Goal: Task Accomplishment & Management: Use online tool/utility

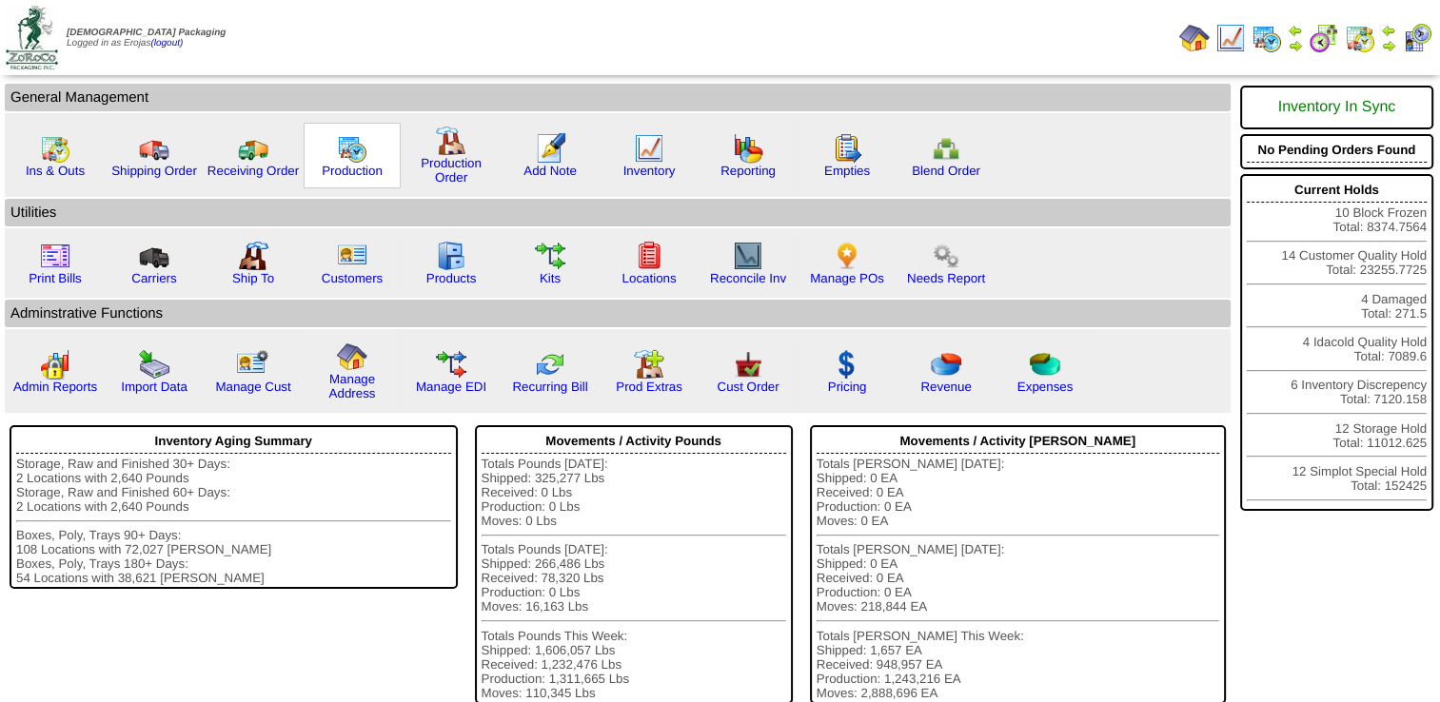
click at [351, 149] on img at bounding box center [352, 148] width 30 height 30
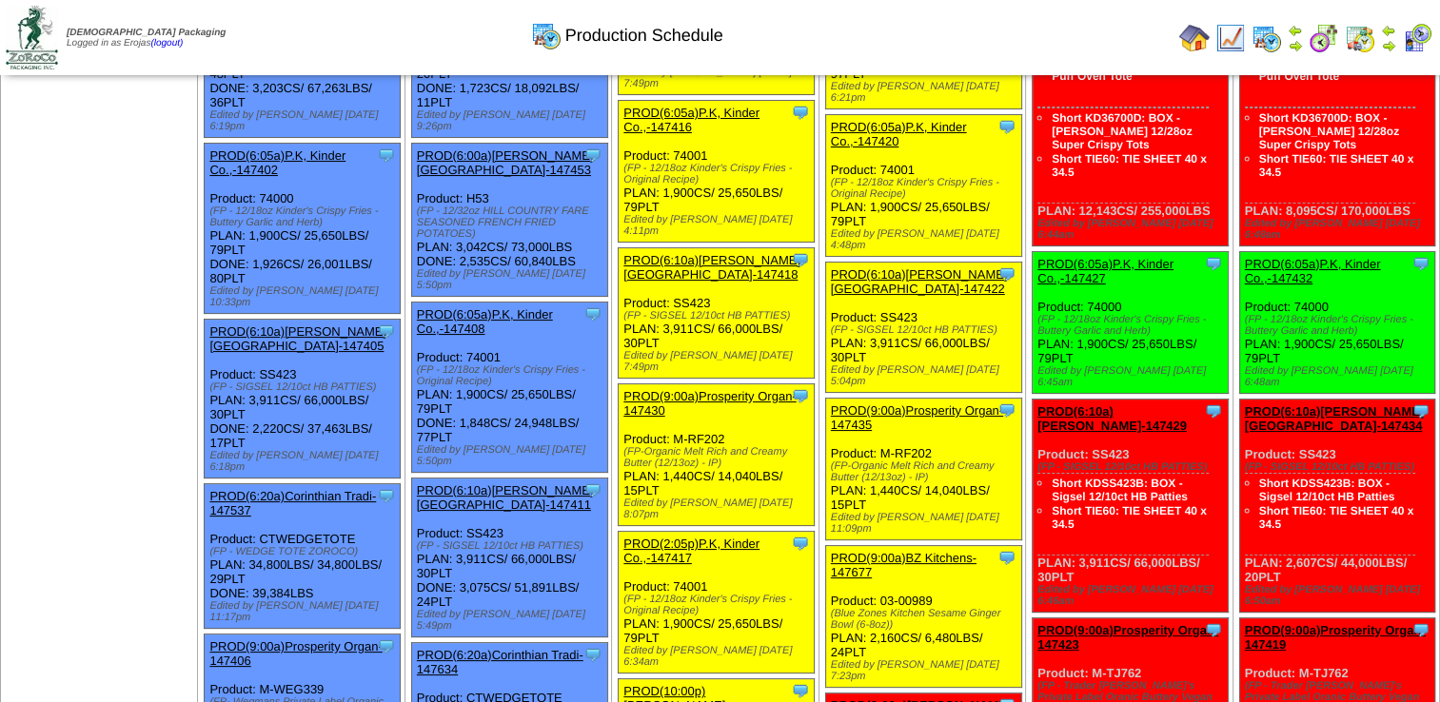
scroll to position [381, 0]
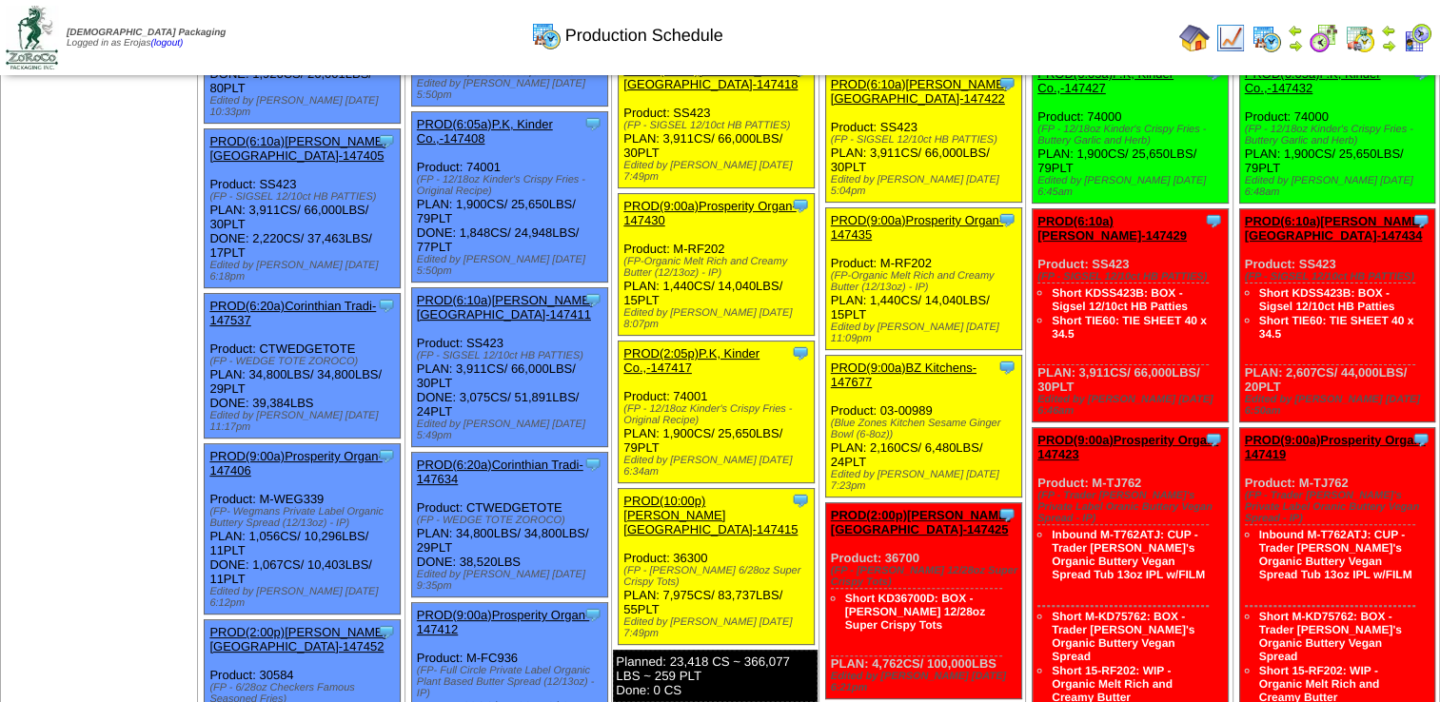
click at [671, 494] on div "PROD(10:00p)Lamb-Weston-147415" at bounding box center [714, 515] width 183 height 43
click at [678, 494] on link "PROD(10:00p)Lamb-Weston-147415" at bounding box center [710, 515] width 174 height 43
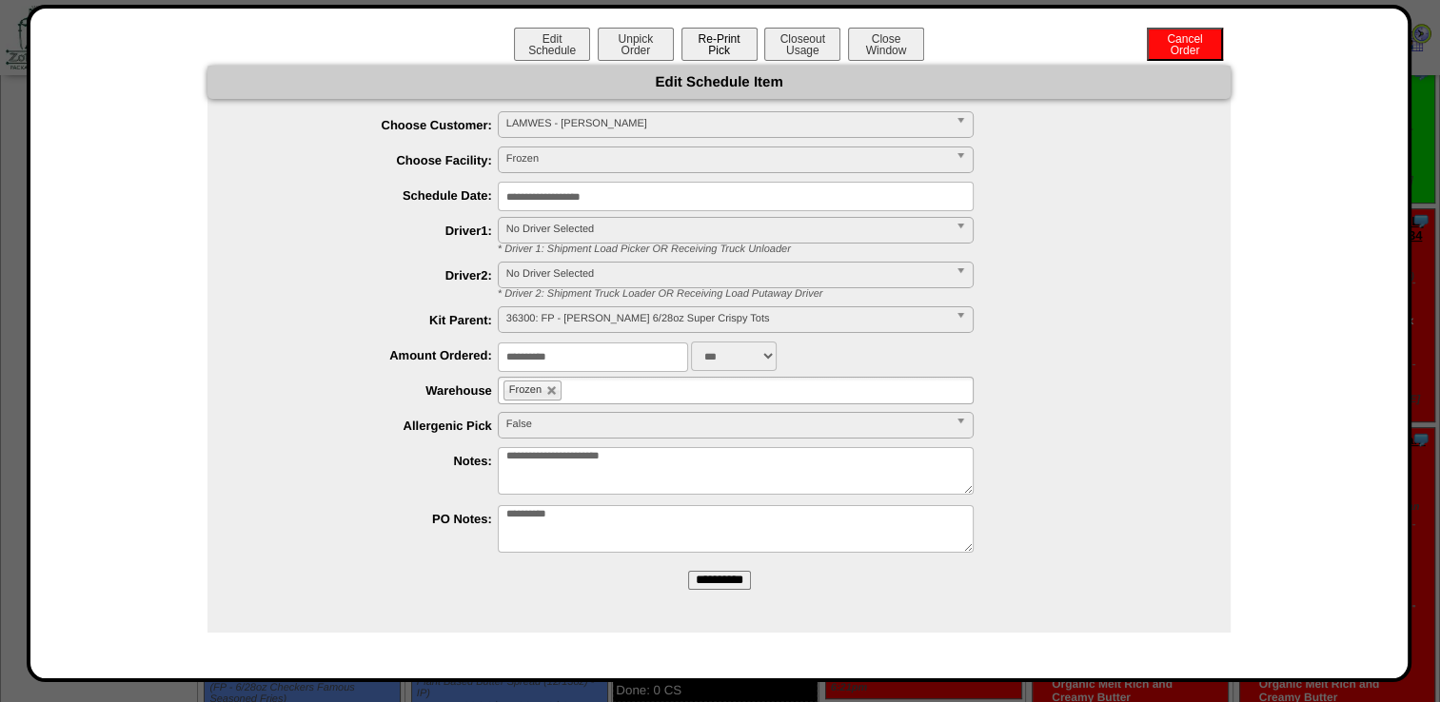
click at [708, 43] on button "Re-Print Pick" at bounding box center [719, 44] width 76 height 33
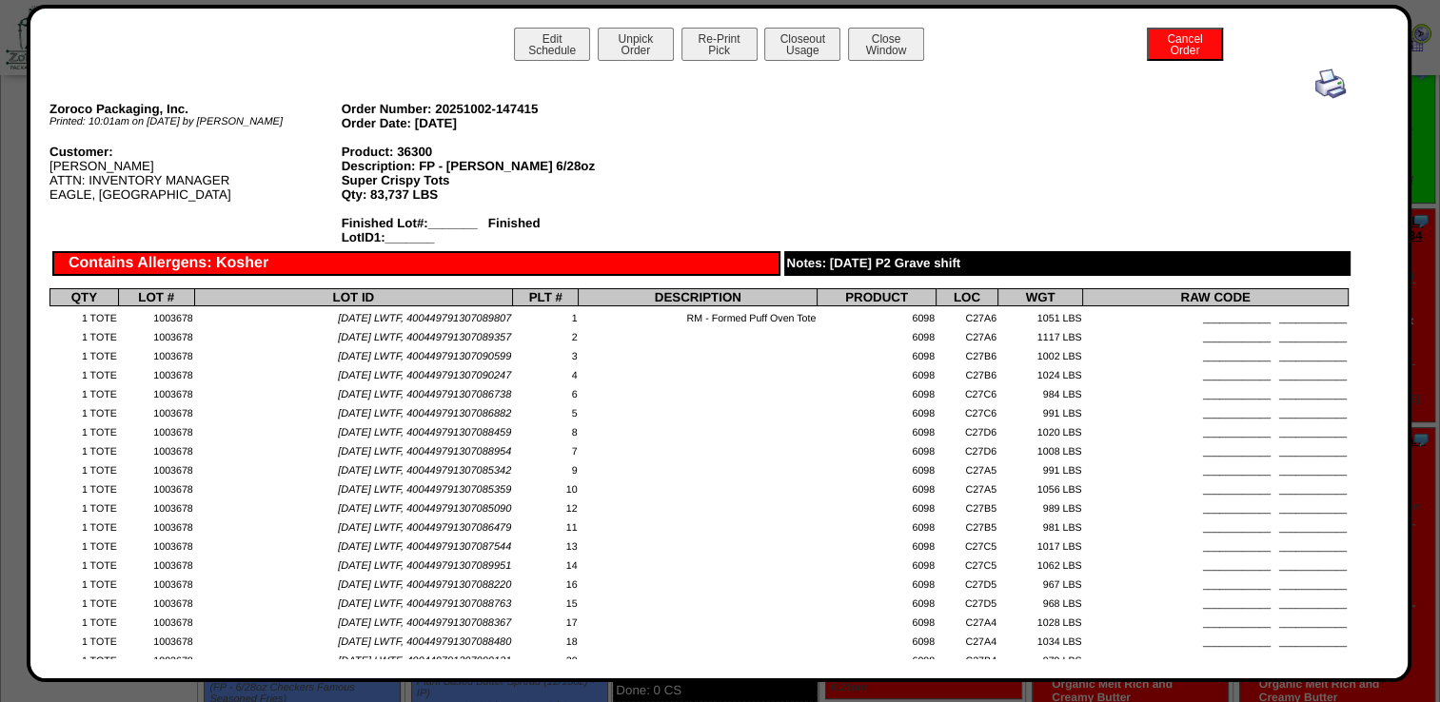
click at [1321, 78] on img at bounding box center [1330, 84] width 30 height 30
